Goal: Task Accomplishment & Management: Manage account settings

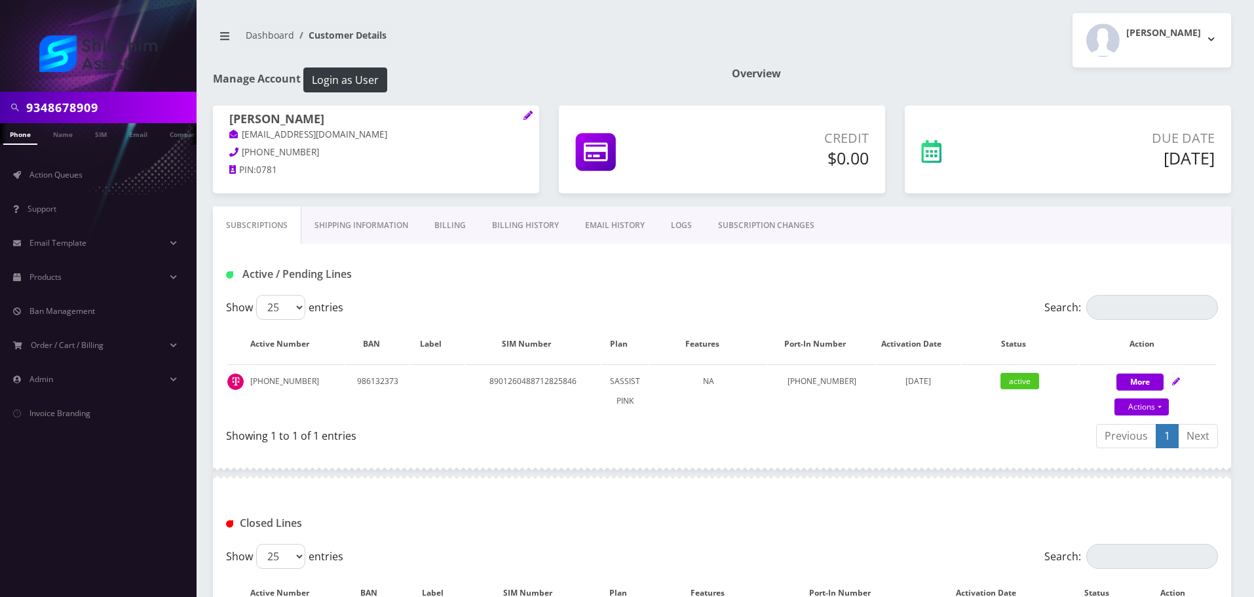
scroll to position [162, 0]
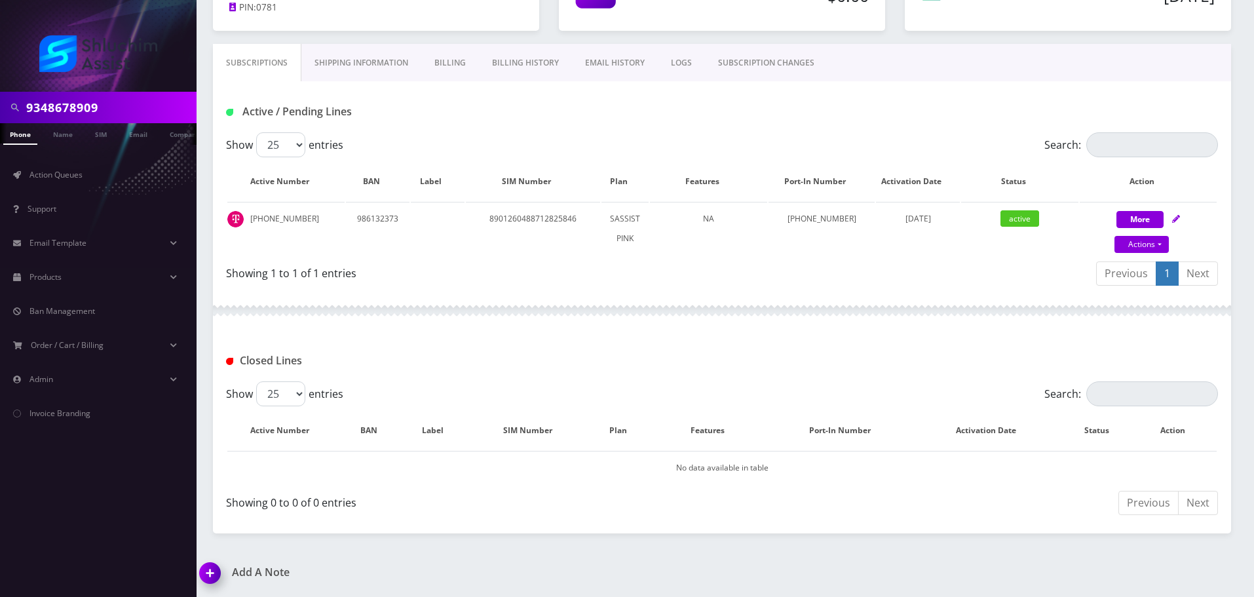
click at [109, 107] on input "9348678909" at bounding box center [109, 107] width 167 height 25
type input "[EMAIL_ADDRESS][DOMAIN_NAME]"
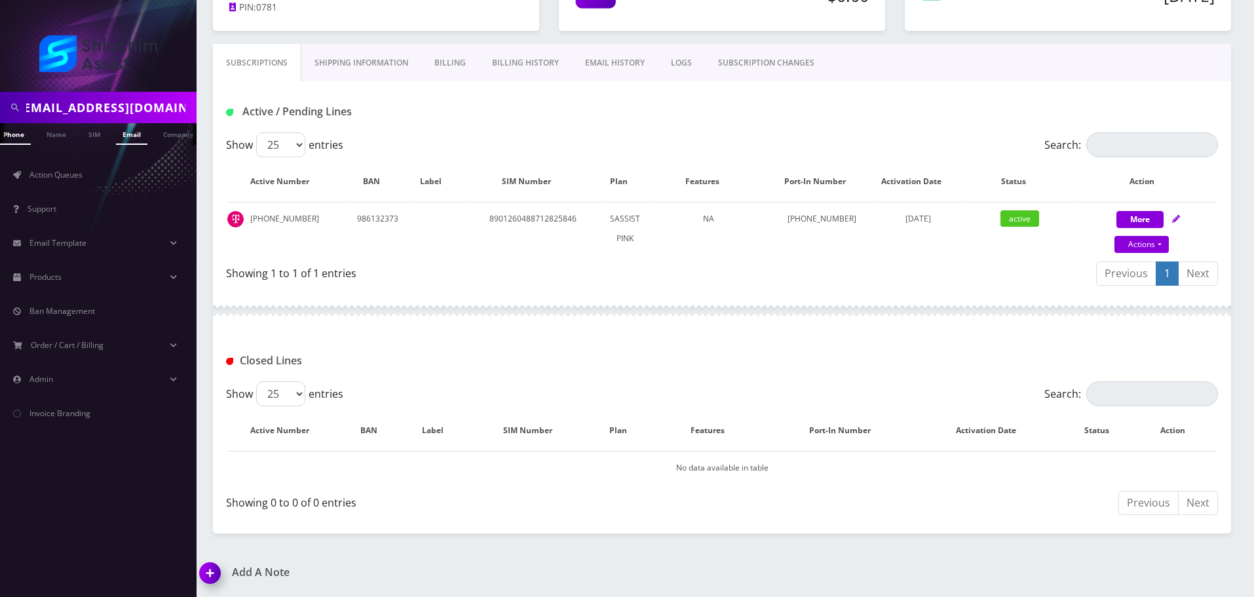
scroll to position [0, 0]
click at [120, 137] on link "Email" at bounding box center [131, 134] width 31 height 22
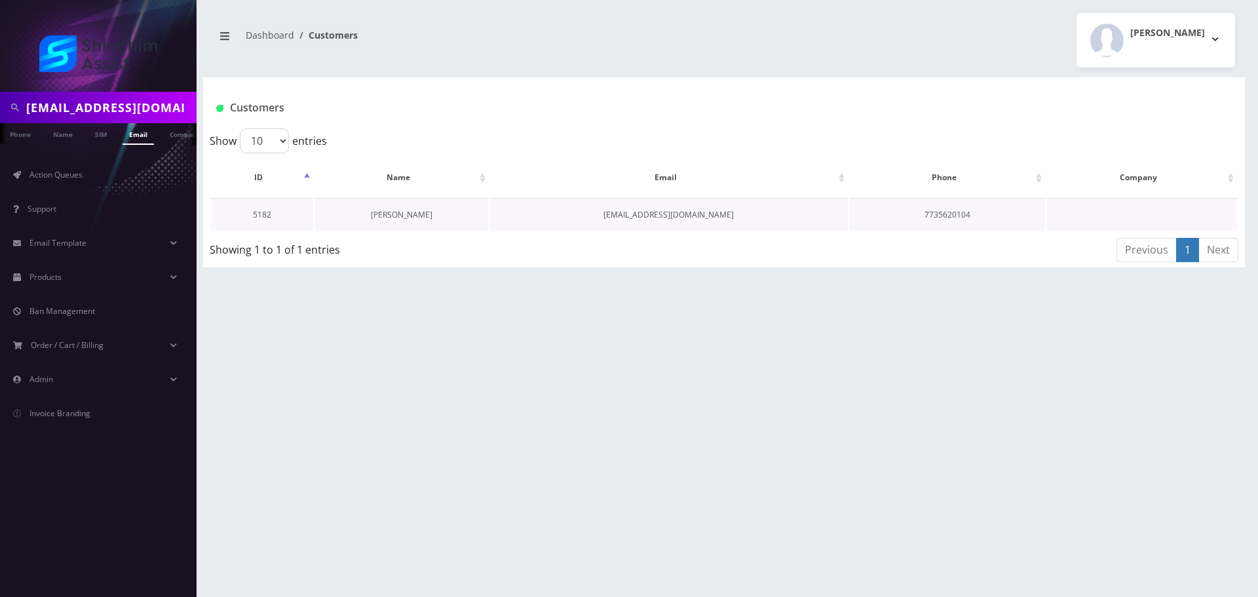
click at [402, 213] on link "[PERSON_NAME]" at bounding box center [402, 214] width 62 height 11
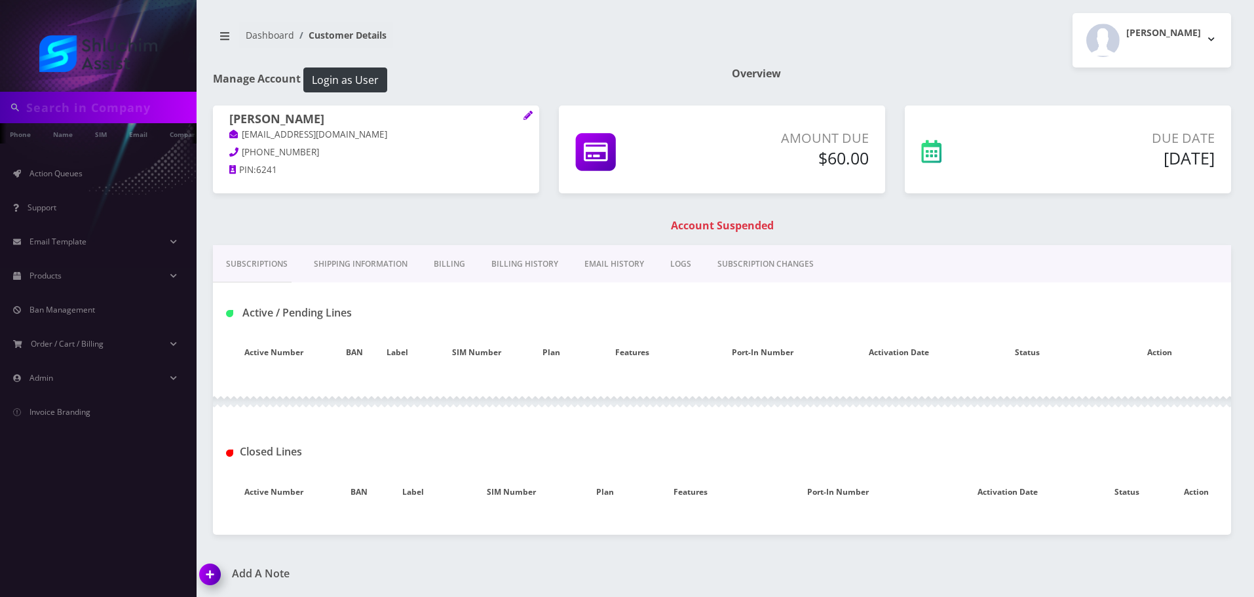
type input "[EMAIL_ADDRESS][DOMAIN_NAME]"
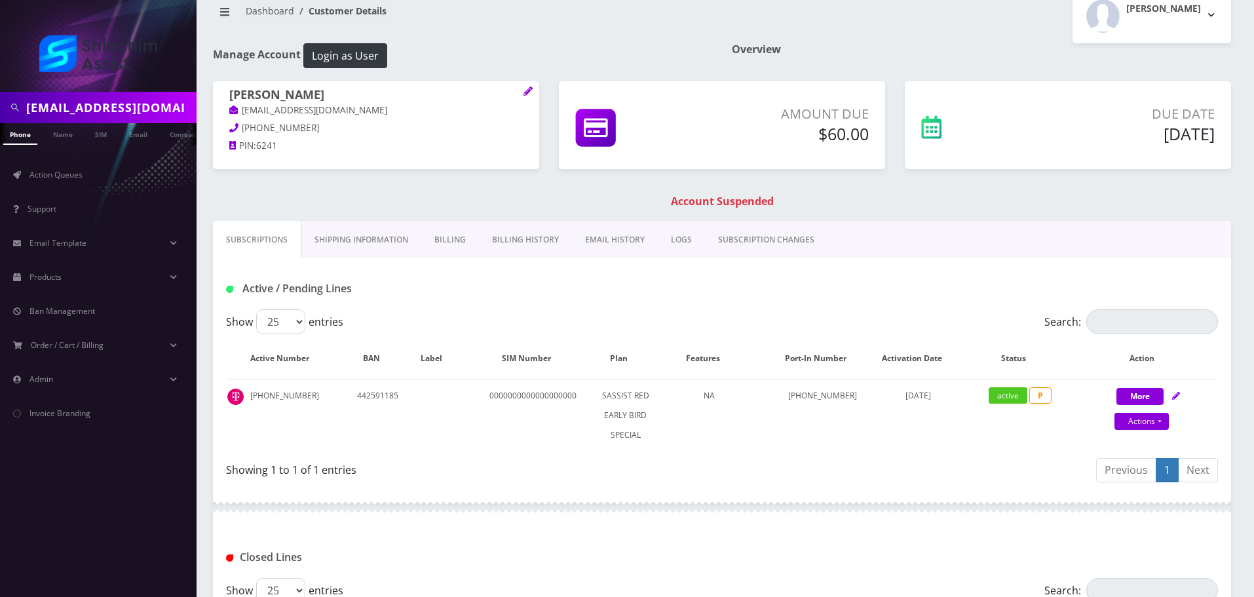
click at [522, 240] on link "Billing History" at bounding box center [525, 240] width 93 height 38
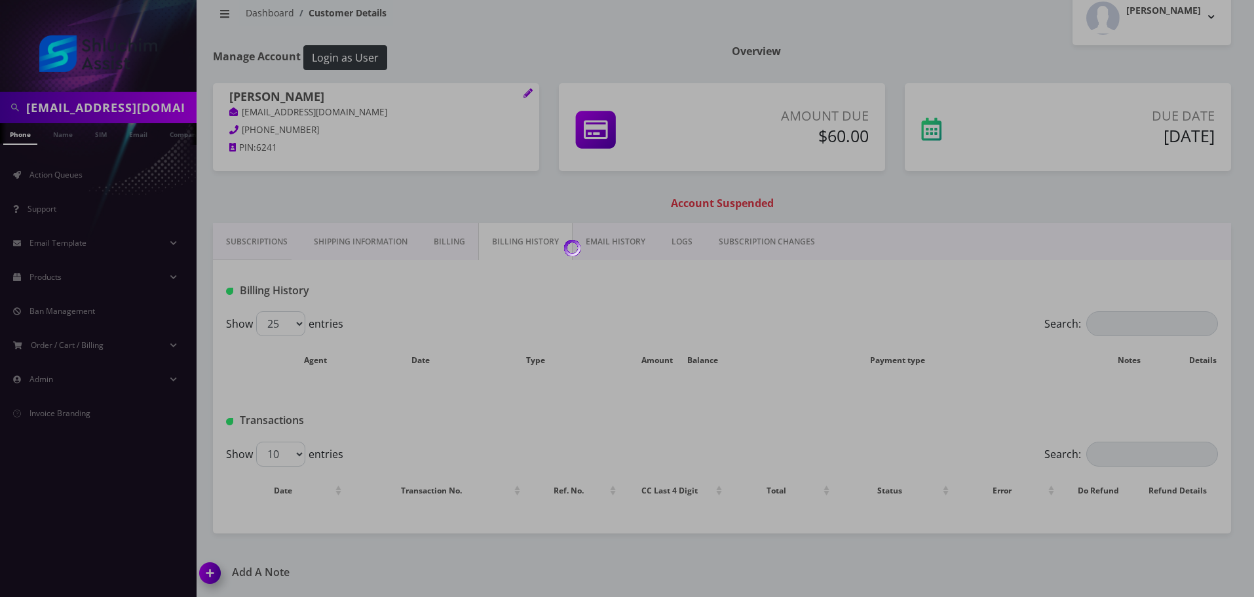
scroll to position [24, 0]
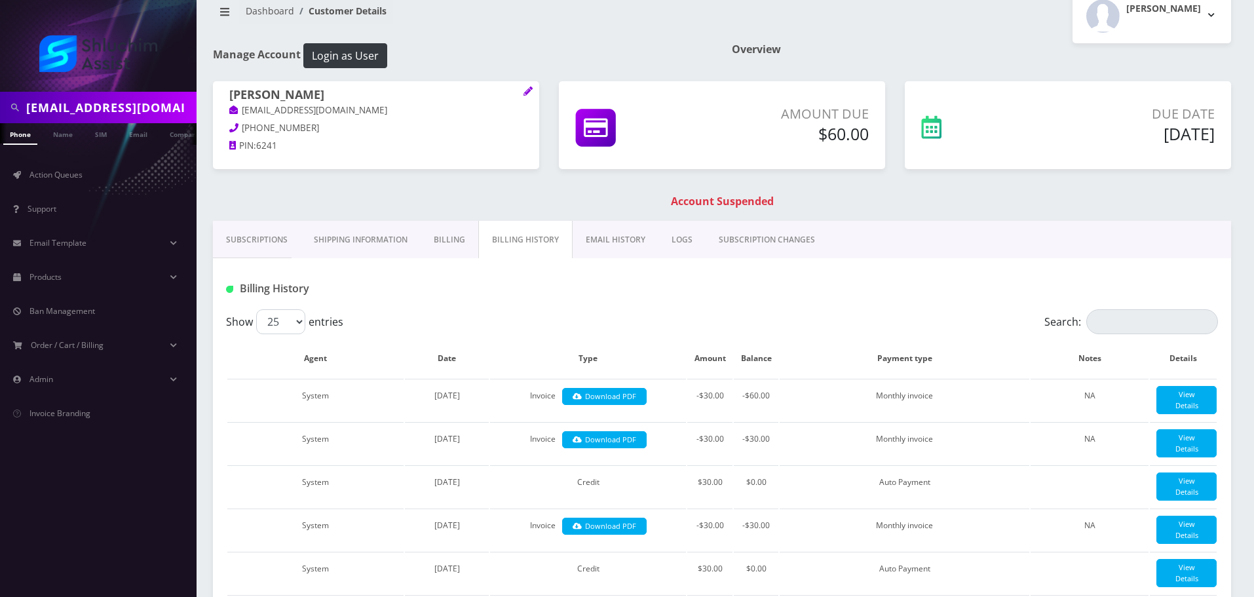
click at [259, 250] on link "Subscriptions" at bounding box center [257, 240] width 88 height 38
